Goal: Information Seeking & Learning: Find contact information

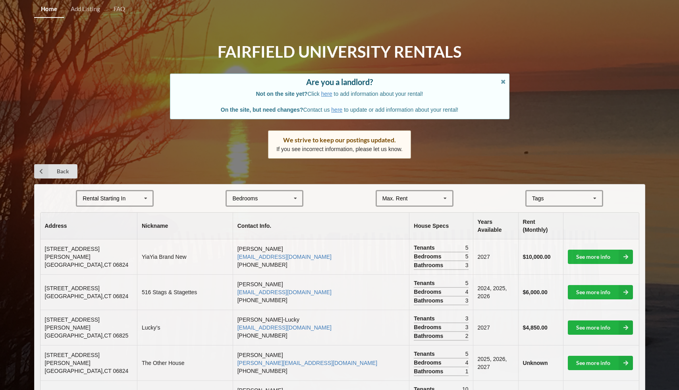
click at [293, 194] on icon at bounding box center [296, 198] width 12 height 15
click at [257, 241] on div "3" at bounding box center [264, 242] width 75 height 15
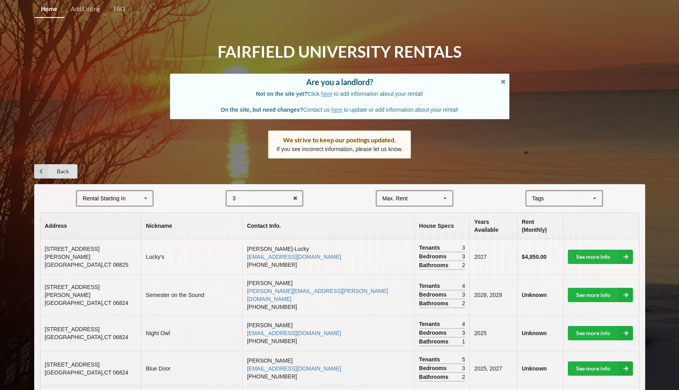
click at [147, 194] on icon at bounding box center [146, 198] width 12 height 15
click at [119, 239] on div "2027" at bounding box center [114, 242] width 75 height 15
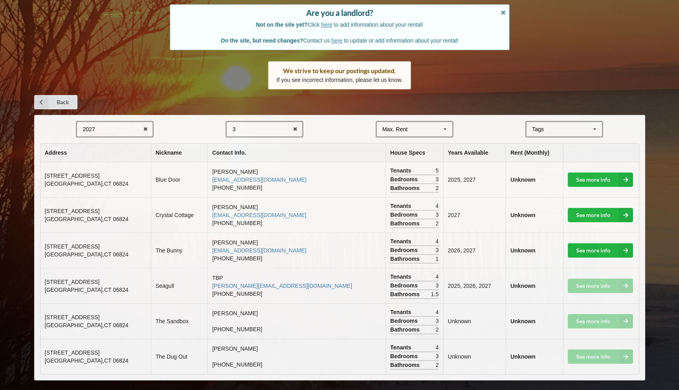
scroll to position [75, 0]
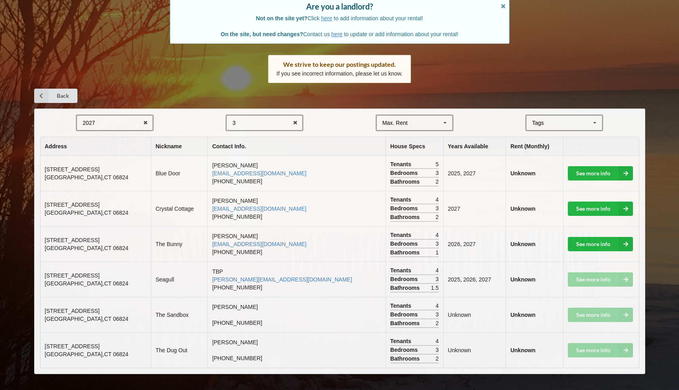
click at [286, 120] on div "3 1 2 3 4 5 6 7 8" at bounding box center [265, 122] width 78 height 17
click at [267, 150] on div "2" at bounding box center [264, 152] width 75 height 15
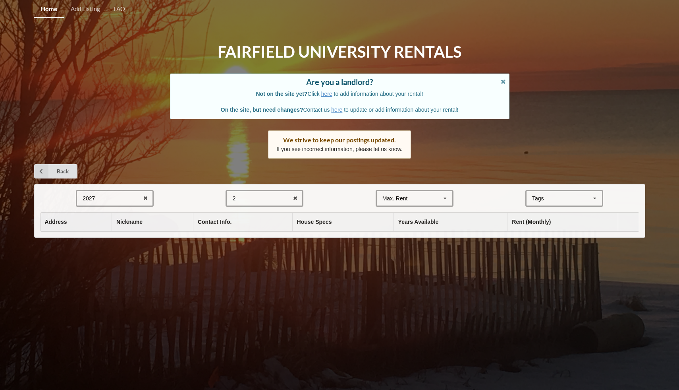
click at [286, 198] on div "2 1 2 3 4 5 6 7 8" at bounding box center [265, 198] width 78 height 17
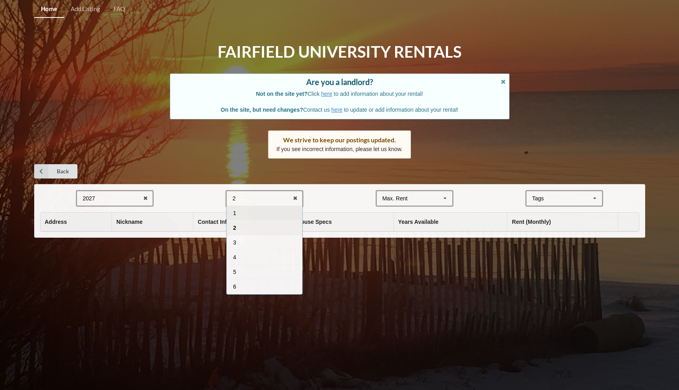
click at [276, 215] on div "1" at bounding box center [264, 212] width 75 height 15
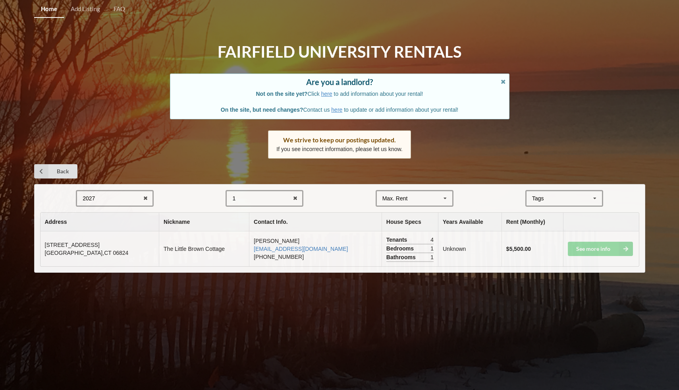
click at [268, 194] on div "1 1 2 3 4 5 6 7 8" at bounding box center [265, 198] width 78 height 17
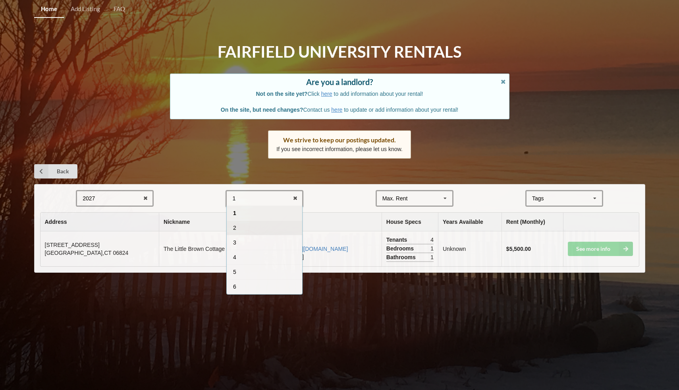
click at [263, 229] on div "2" at bounding box center [264, 227] width 75 height 15
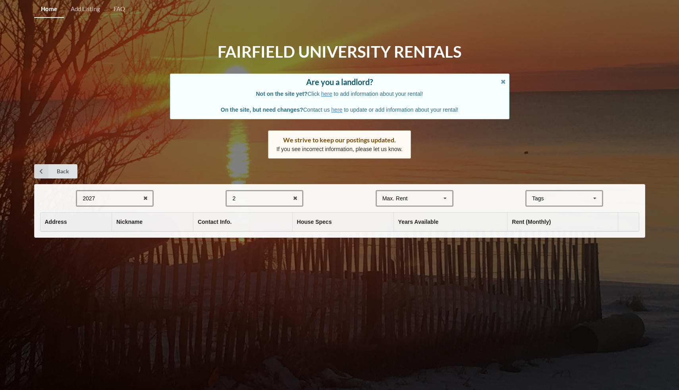
click at [272, 194] on div "2 1 2 3 4 5 6 7 8" at bounding box center [265, 198] width 78 height 17
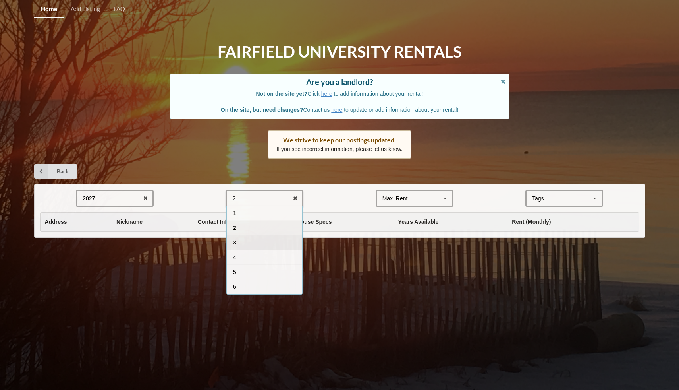
click at [264, 240] on div "3" at bounding box center [264, 242] width 75 height 15
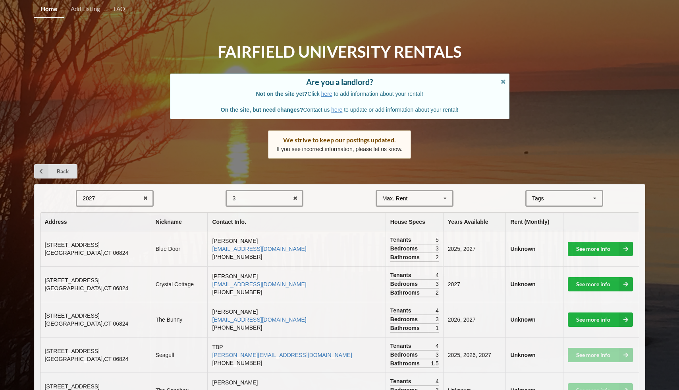
click at [589, 193] on icon at bounding box center [595, 198] width 12 height 15
click at [322, 200] on form "2027 2025 2026 2027 2028 3 1 2 3 4 5 6 7 8 Max. Rent $4,000 $5,000 $6,000 $7,00…" at bounding box center [339, 198] width 599 height 17
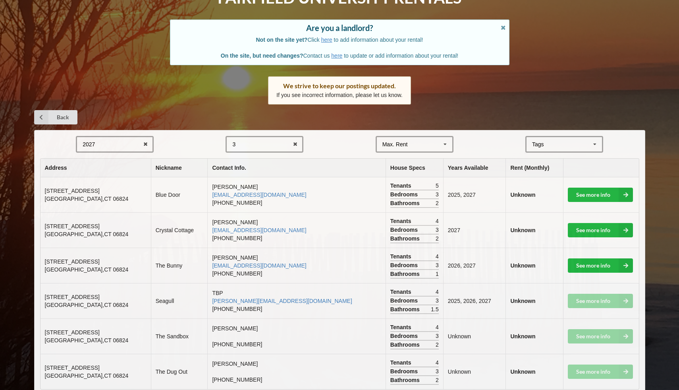
scroll to position [75, 0]
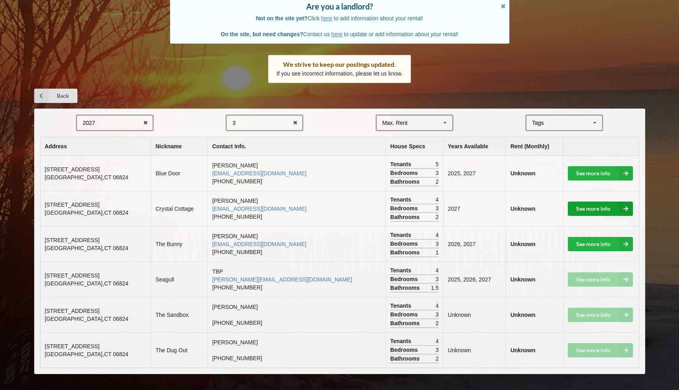
click at [598, 209] on link "See more info" at bounding box center [600, 208] width 65 height 14
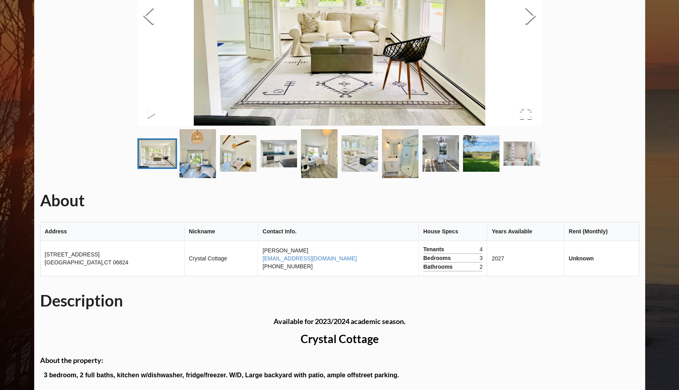
scroll to position [156, 0]
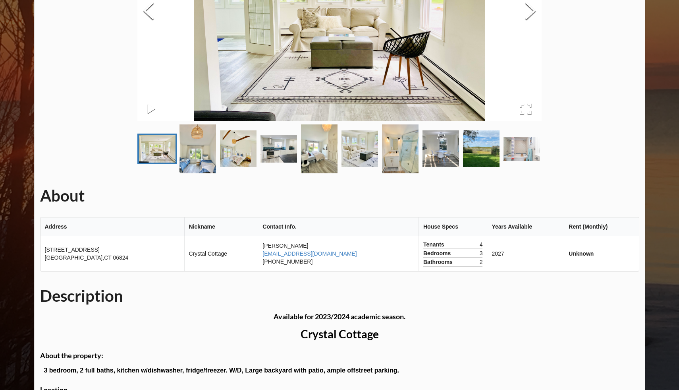
drag, startPoint x: 250, startPoint y: 252, endPoint x: 356, endPoint y: 253, distance: 106.0
click at [356, 253] on td "[PERSON_NAME] [EMAIL_ADDRESS][DOMAIN_NAME] [PHONE_NUMBER]" at bounding box center [338, 253] width 161 height 35
copy link "[EMAIL_ADDRESS][DOMAIN_NAME]"
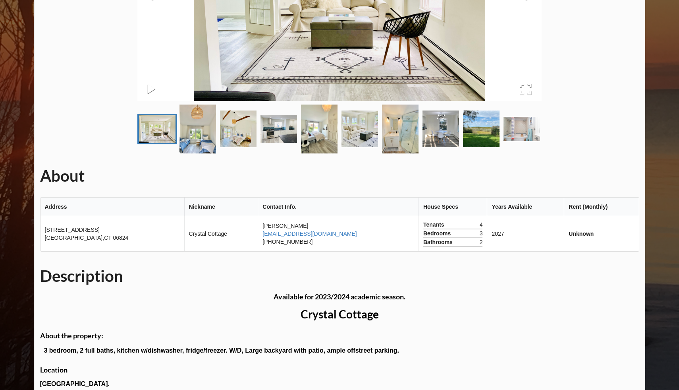
scroll to position [0, 0]
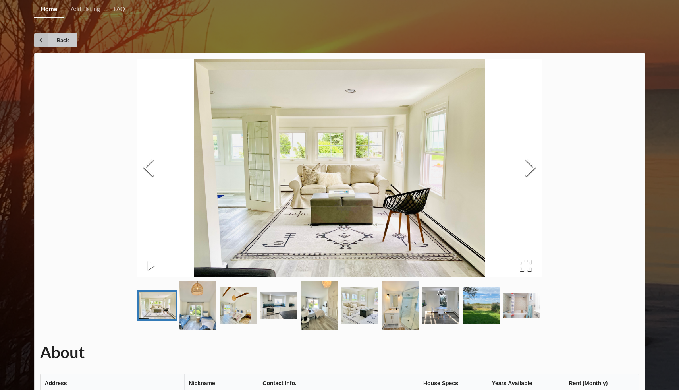
click at [54, 39] on link "Back" at bounding box center [55, 40] width 43 height 14
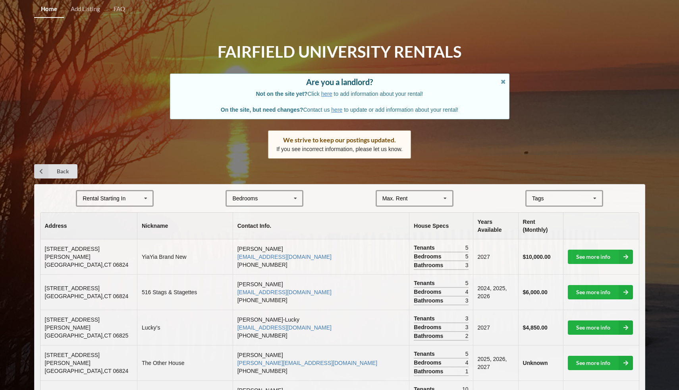
click at [113, 193] on div "Rental Starting In [DATE] 2026 2027 2028" at bounding box center [115, 198] width 78 height 17
click at [117, 239] on div "2027" at bounding box center [114, 242] width 75 height 15
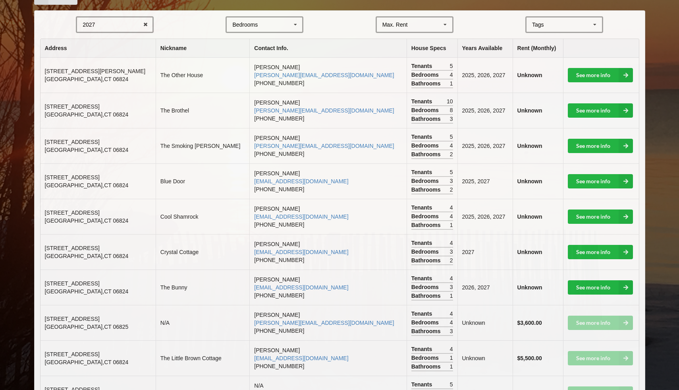
scroll to position [173, 0]
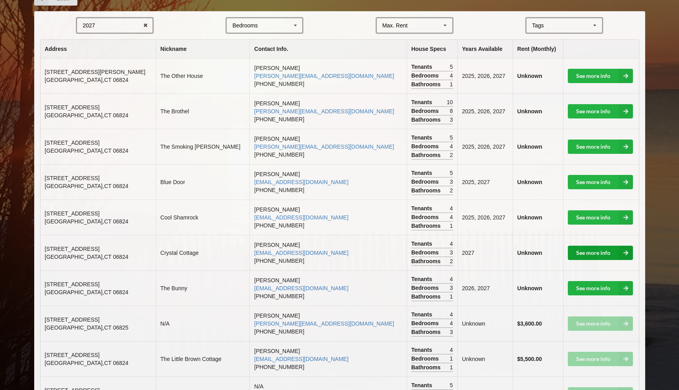
click at [600, 251] on link "See more info" at bounding box center [600, 252] width 65 height 14
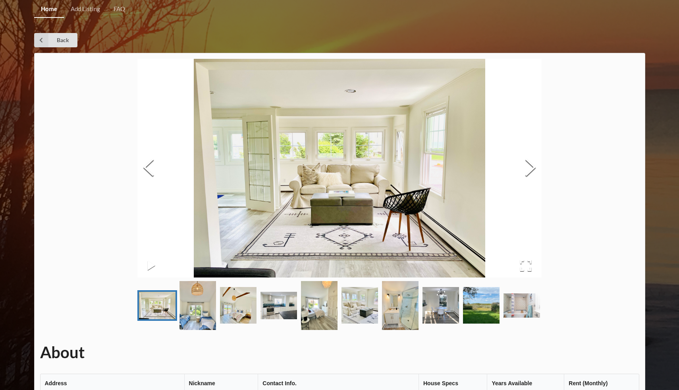
click at [519, 172] on img at bounding box center [339, 168] width 404 height 218
click at [528, 172] on button "Next Slide" at bounding box center [530, 168] width 22 height 72
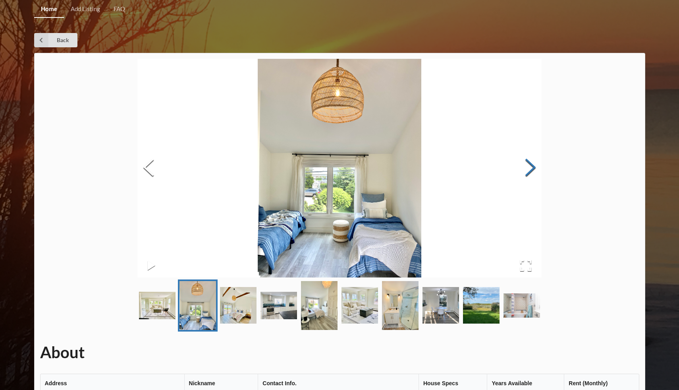
click at [528, 172] on button "Next Slide" at bounding box center [530, 168] width 22 height 72
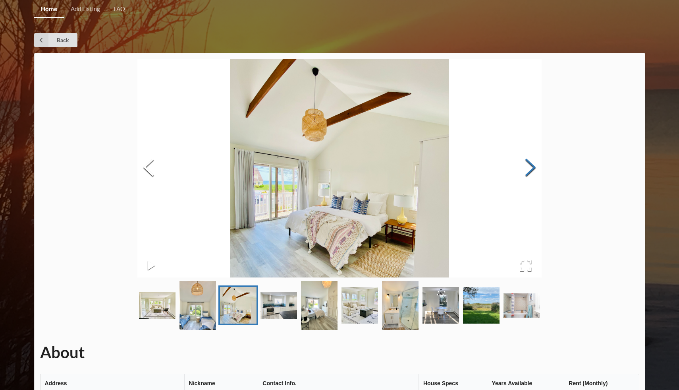
click at [528, 172] on button "Next Slide" at bounding box center [530, 168] width 22 height 72
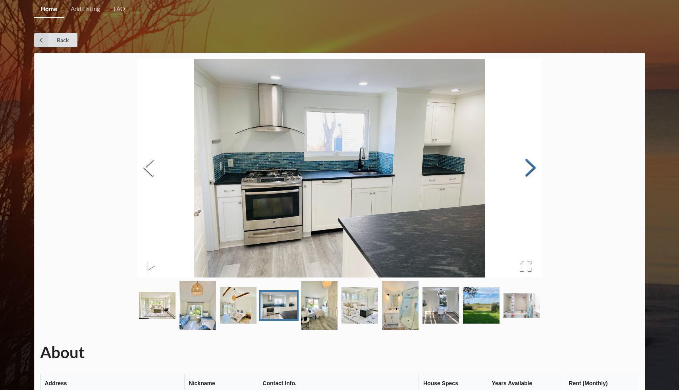
click at [528, 172] on button "Next Slide" at bounding box center [530, 168] width 22 height 72
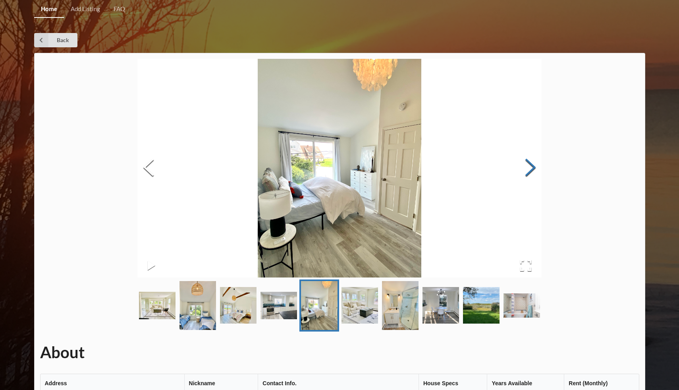
click at [528, 172] on button "Next Slide" at bounding box center [530, 168] width 22 height 72
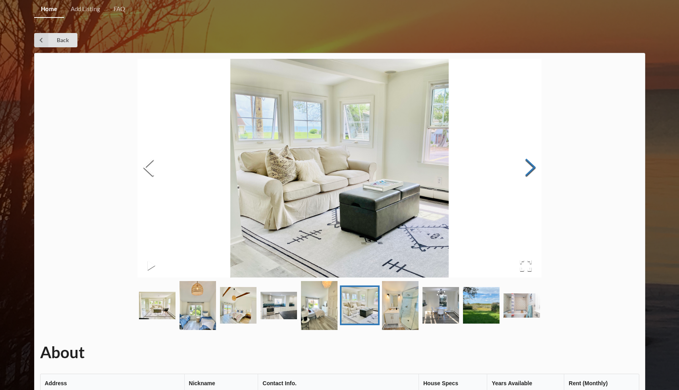
click at [528, 172] on button "Next Slide" at bounding box center [530, 168] width 22 height 72
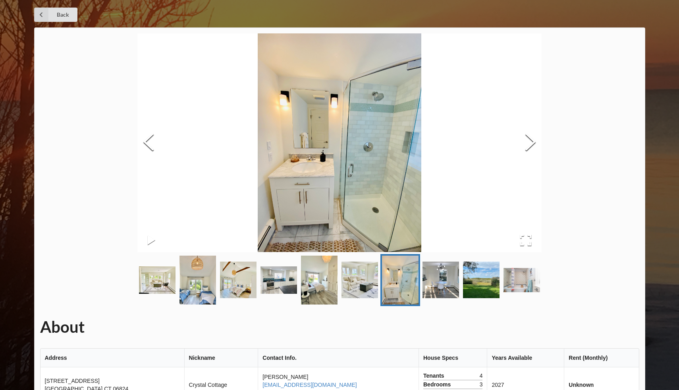
scroll to position [24, 0]
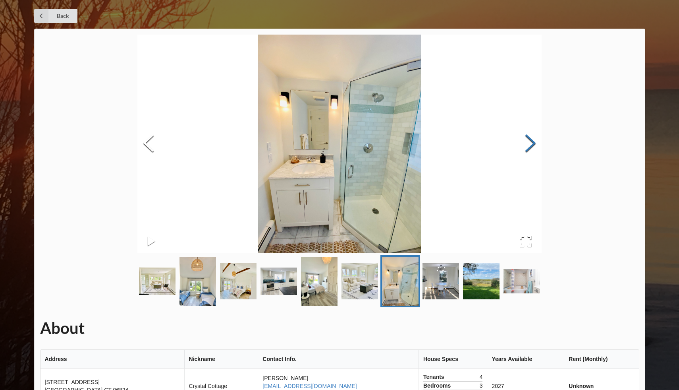
click at [529, 146] on button "Next Slide" at bounding box center [530, 144] width 22 height 72
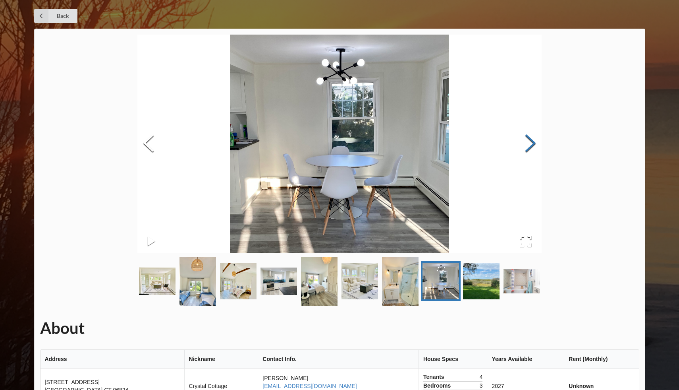
click at [529, 146] on button "Next Slide" at bounding box center [530, 144] width 22 height 72
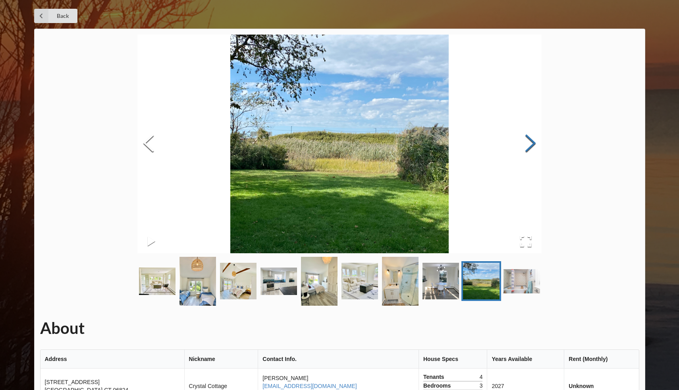
click at [529, 146] on button "Next Slide" at bounding box center [530, 144] width 22 height 72
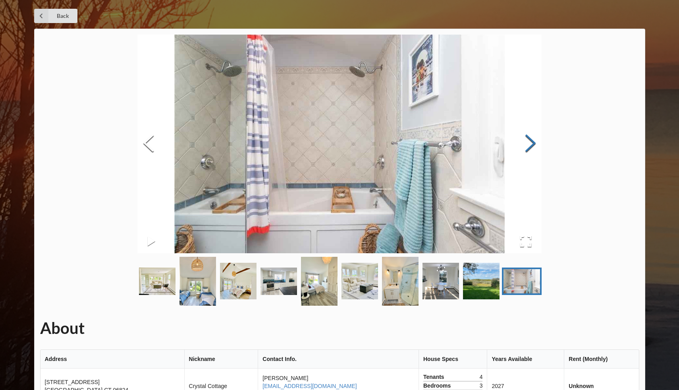
click at [529, 146] on button "Next Slide" at bounding box center [530, 144] width 22 height 72
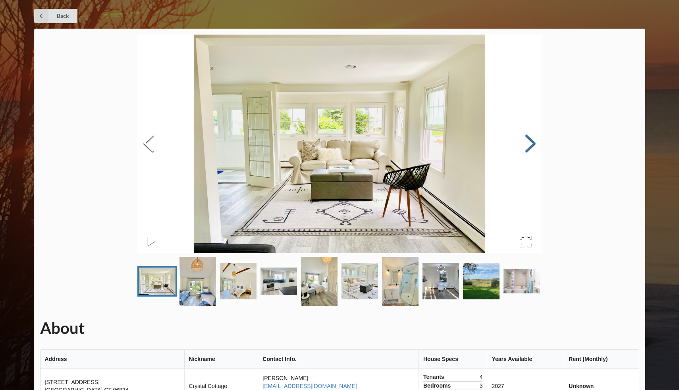
click at [529, 146] on button "Next Slide" at bounding box center [530, 144] width 22 height 72
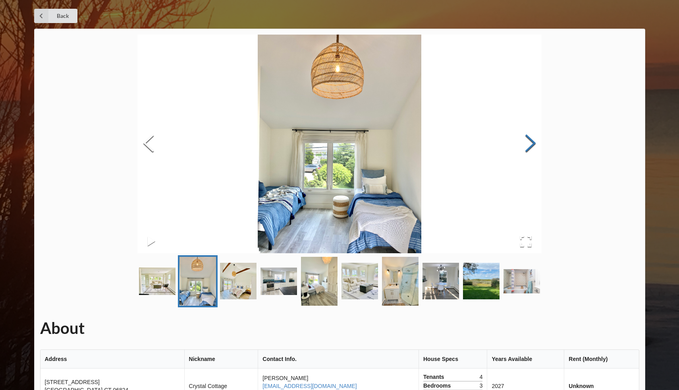
click at [529, 146] on button "Next Slide" at bounding box center [530, 144] width 22 height 72
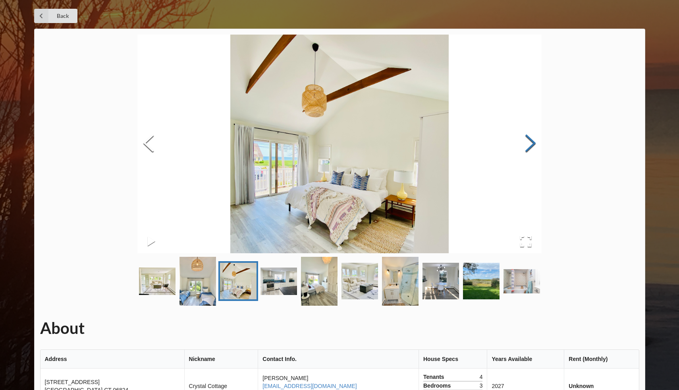
click at [529, 146] on button "Next Slide" at bounding box center [530, 144] width 22 height 72
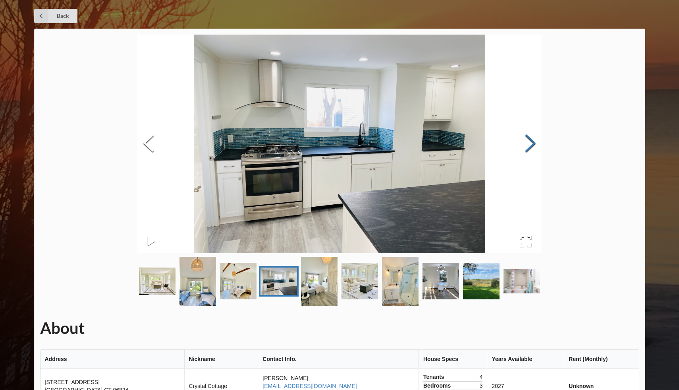
click at [529, 146] on button "Next Slide" at bounding box center [530, 144] width 22 height 72
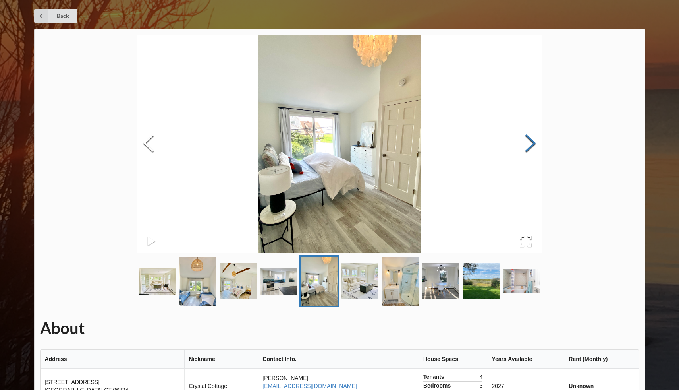
click at [529, 146] on button "Next Slide" at bounding box center [530, 144] width 22 height 72
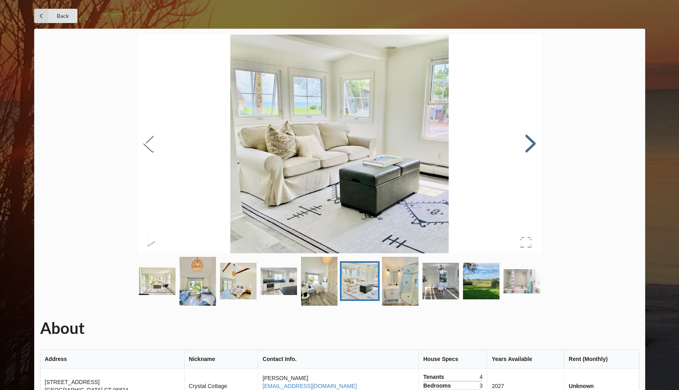
click at [529, 146] on button "Next Slide" at bounding box center [530, 144] width 22 height 72
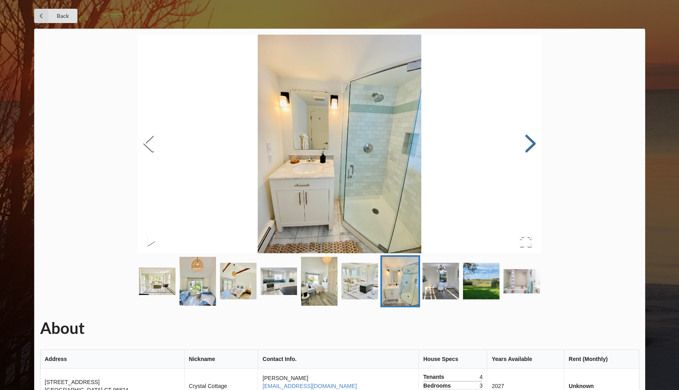
click at [529, 146] on button "Next Slide" at bounding box center [530, 144] width 22 height 72
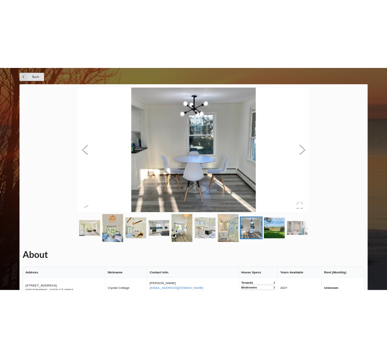
scroll to position [0, 0]
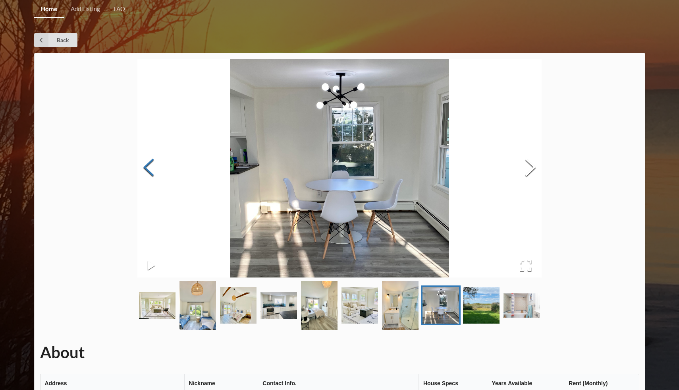
click at [145, 162] on button "Previous Slide" at bounding box center [148, 168] width 22 height 72
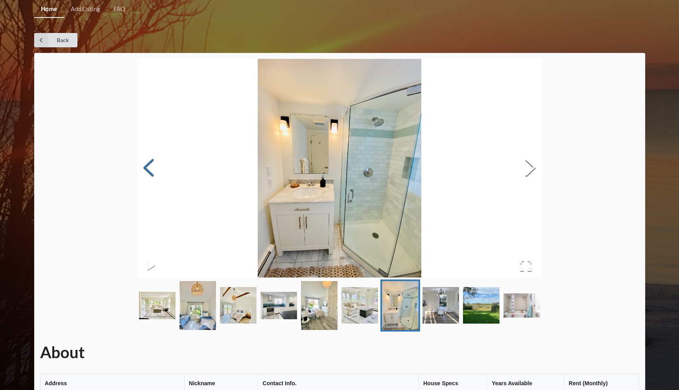
click at [145, 162] on button "Previous Slide" at bounding box center [148, 168] width 22 height 72
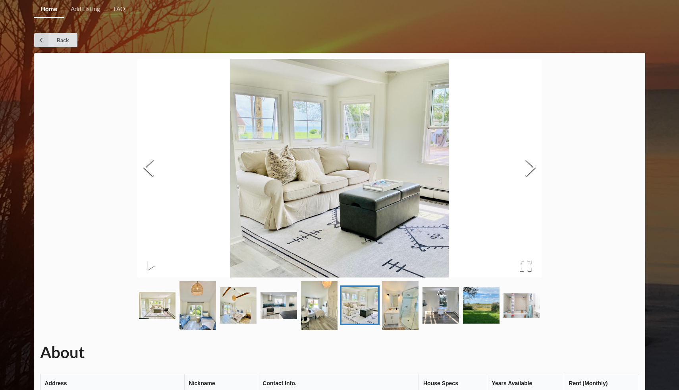
click at [518, 310] on img "Go to Slide 10" at bounding box center [522, 305] width 37 height 24
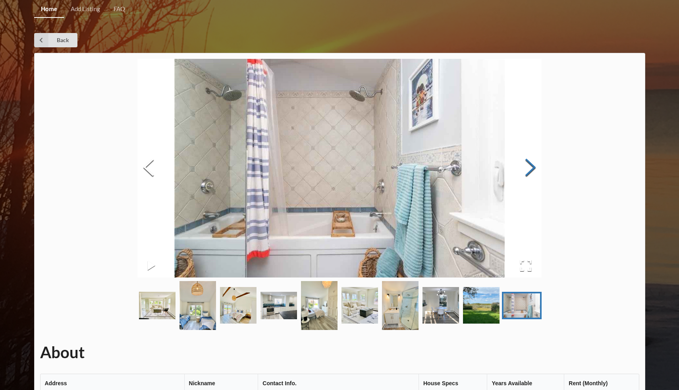
click at [529, 175] on button "Next Slide" at bounding box center [530, 168] width 22 height 72
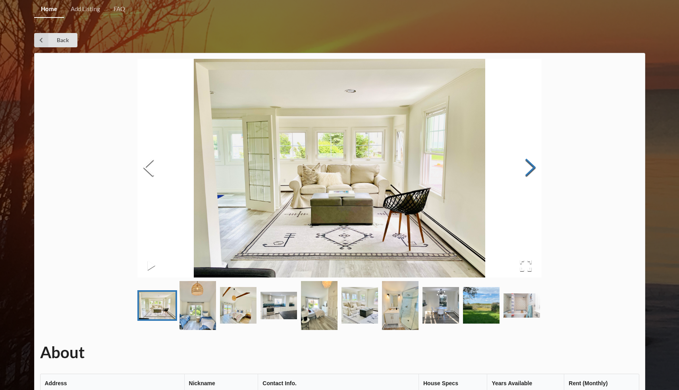
click at [529, 173] on button "Next Slide" at bounding box center [530, 168] width 22 height 72
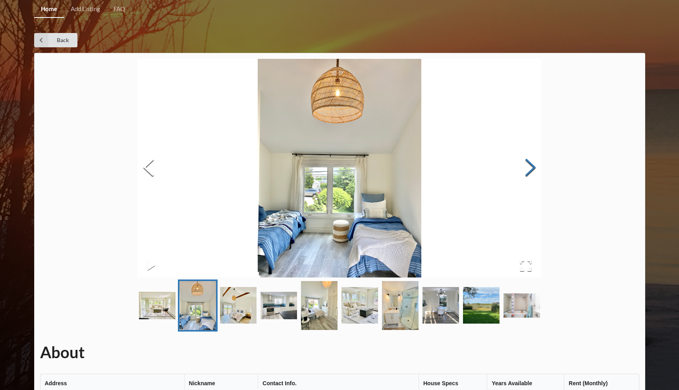
click at [529, 173] on button "Next Slide" at bounding box center [530, 168] width 22 height 72
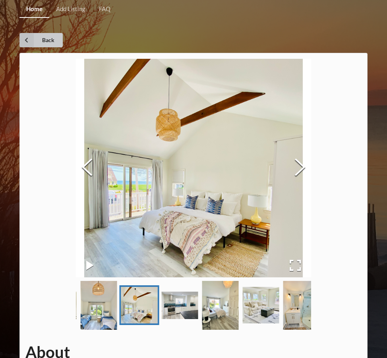
click at [40, 34] on link "Back" at bounding box center [40, 40] width 43 height 14
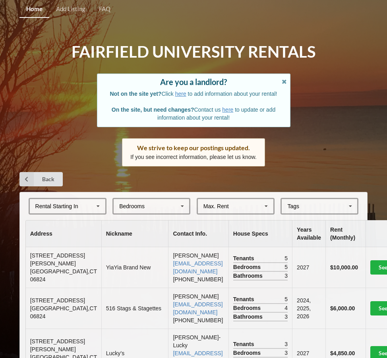
click at [160, 205] on div "Bedrooms 1 2 3 4 5 6 7 8" at bounding box center [151, 206] width 78 height 17
click at [154, 233] on div "2" at bounding box center [151, 235] width 75 height 15
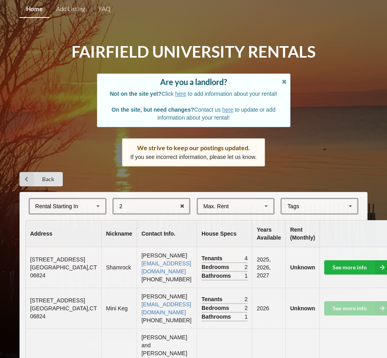
click at [165, 202] on div "2 1 2 3 4 5 6 7 8" at bounding box center [151, 206] width 78 height 17
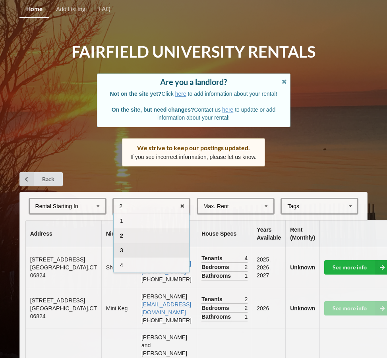
click at [157, 245] on div "3" at bounding box center [151, 250] width 75 height 15
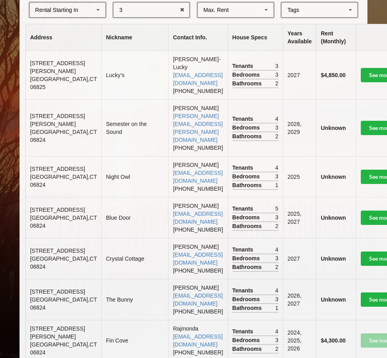
scroll to position [195, 0]
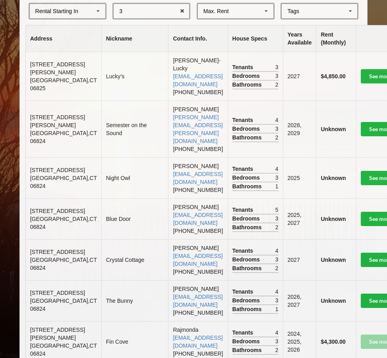
drag, startPoint x: 100, startPoint y: 303, endPoint x: 188, endPoint y: 307, distance: 88.3
click at [188, 280] on td "[PERSON_NAME] [EMAIL_ADDRESS][DOMAIN_NAME] [PHONE_NUMBER]" at bounding box center [197, 259] width 59 height 41
copy link "[EMAIL_ADDRESS][DOMAIN_NAME]"
drag, startPoint x: 144, startPoint y: 310, endPoint x: 94, endPoint y: 311, distance: 49.7
click at [94, 280] on tr "[STREET_ADDRESS] [GEOGRAPHIC_DATA] [PERSON_NAME] [EMAIL_ADDRESS][DOMAIN_NAME] […" at bounding box center [229, 259] width 406 height 41
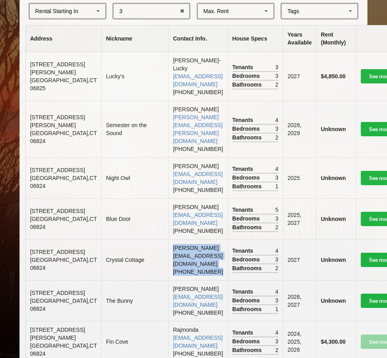
click at [168, 280] on td "[PERSON_NAME] [EMAIL_ADDRESS][DOMAIN_NAME] [PHONE_NUMBER]" at bounding box center [197, 259] width 59 height 41
drag, startPoint x: 102, startPoint y: 311, endPoint x: 153, endPoint y: 311, distance: 51.2
click at [168, 280] on td "[PERSON_NAME] [EMAIL_ADDRESS][DOMAIN_NAME] [PHONE_NUMBER]" at bounding box center [197, 259] width 59 height 41
copy td "[PHONE_NUMBER]"
click at [170, 239] on td "[PERSON_NAME] [EMAIL_ADDRESS][DOMAIN_NAME] [PHONE_NUMBER]" at bounding box center [197, 218] width 59 height 41
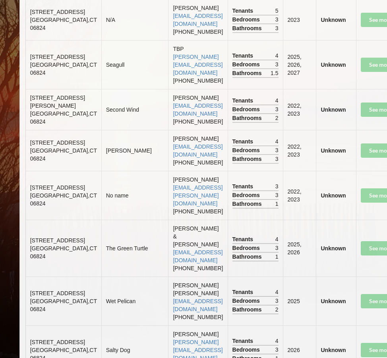
scroll to position [950, 0]
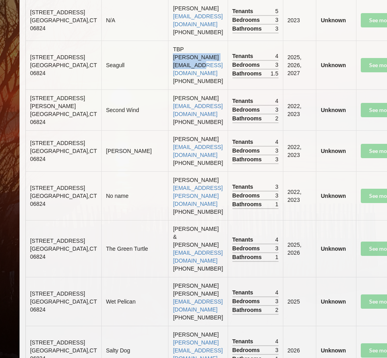
drag, startPoint x: 100, startPoint y: 257, endPoint x: 174, endPoint y: 257, distance: 73.5
click at [174, 89] on td "TBP [PERSON_NAME][EMAIL_ADDRESS][DOMAIN_NAME] [PHONE_NUMBER]" at bounding box center [197, 65] width 59 height 49
copy link "[PERSON_NAME][EMAIL_ADDRESS][DOMAIN_NAME]"
drag, startPoint x: 151, startPoint y: 266, endPoint x: 95, endPoint y: 266, distance: 56.8
click at [95, 89] on tr "[STREET_ADDRESS] Seagull TBP [PERSON_NAME][EMAIL_ADDRESS][DOMAIN_NAME] [PHONE_N…" at bounding box center [229, 65] width 406 height 49
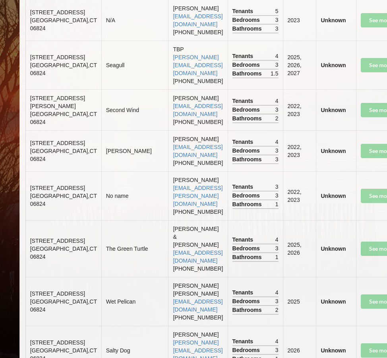
click at [168, 89] on td "TBP [PERSON_NAME][EMAIL_ADDRESS][DOMAIN_NAME] [PHONE_NUMBER]" at bounding box center [197, 65] width 59 height 49
drag, startPoint x: 146, startPoint y: 266, endPoint x: 101, endPoint y: 266, distance: 45.3
click at [168, 89] on td "TBP [PERSON_NAME][EMAIL_ADDRESS][DOMAIN_NAME] [PHONE_NUMBER]" at bounding box center [197, 65] width 59 height 49
copy td "[PHONE_NUMBER]"
